Goal: Book appointment/travel/reservation

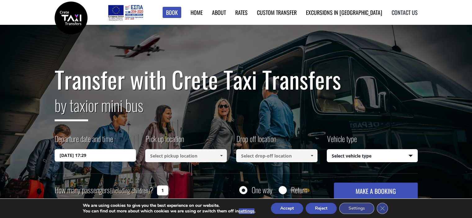
click at [403, 15] on link "Contact us" at bounding box center [405, 12] width 26 height 8
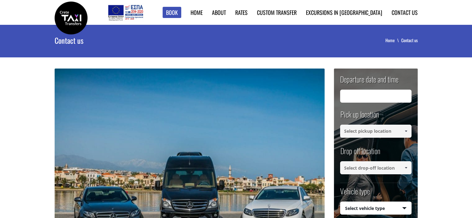
type input "[DATE] 16:24"
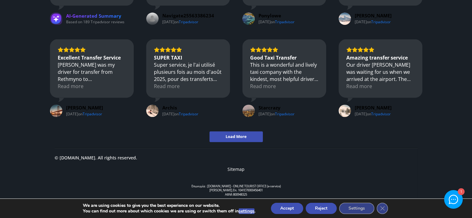
scroll to position [865, 0]
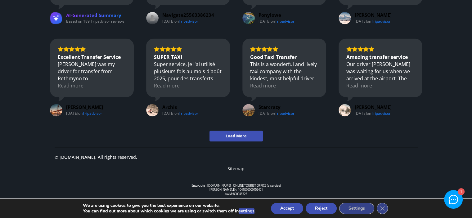
click at [286, 211] on button "Accept" at bounding box center [287, 208] width 32 height 11
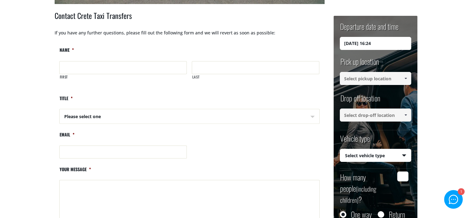
scroll to position [244, 0]
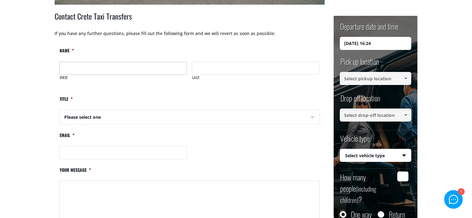
click at [119, 64] on input "First" at bounding box center [123, 68] width 128 height 13
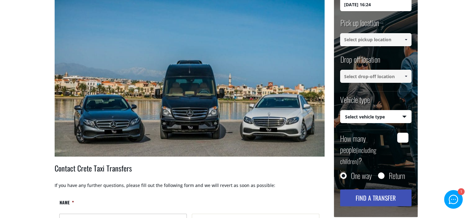
scroll to position [0, 0]
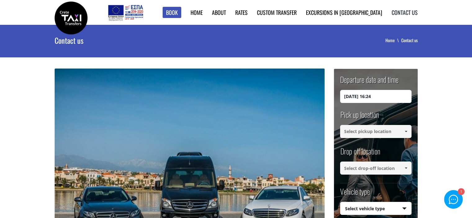
type input "ΠΑΝΝΑΞΙΑΚΟΣ ΑΟΚ"
click at [407, 12] on link "Contact us" at bounding box center [405, 12] width 26 height 8
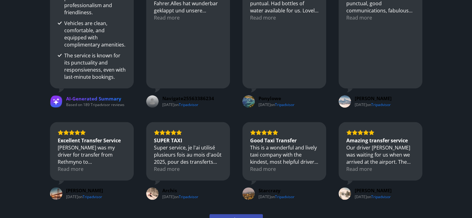
scroll to position [772, 0]
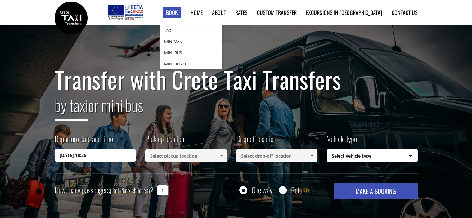
click at [181, 16] on link "Book" at bounding box center [172, 12] width 19 height 11
